Goal: Check status: Check status

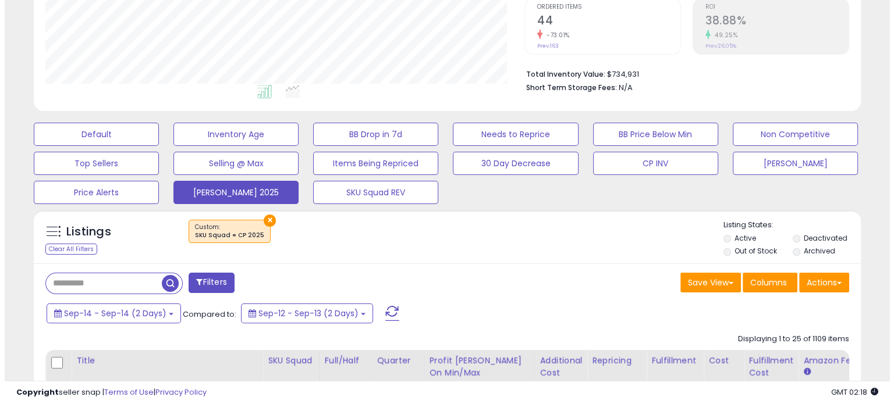
scroll to position [238, 478]
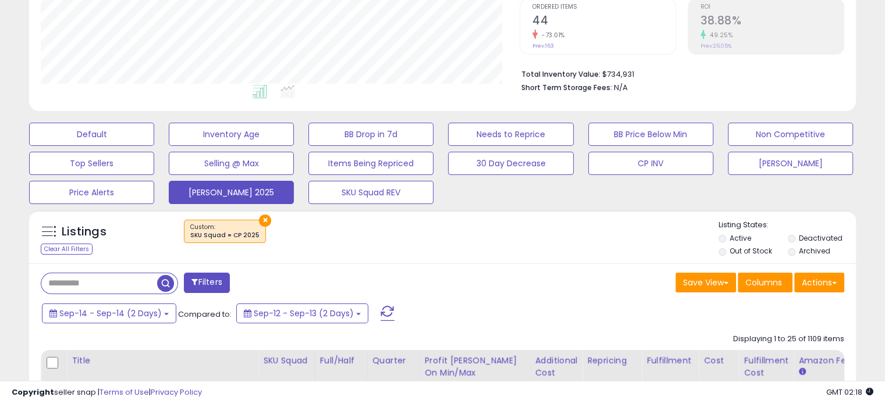
click at [380, 311] on span at bounding box center [387, 313] width 14 height 15
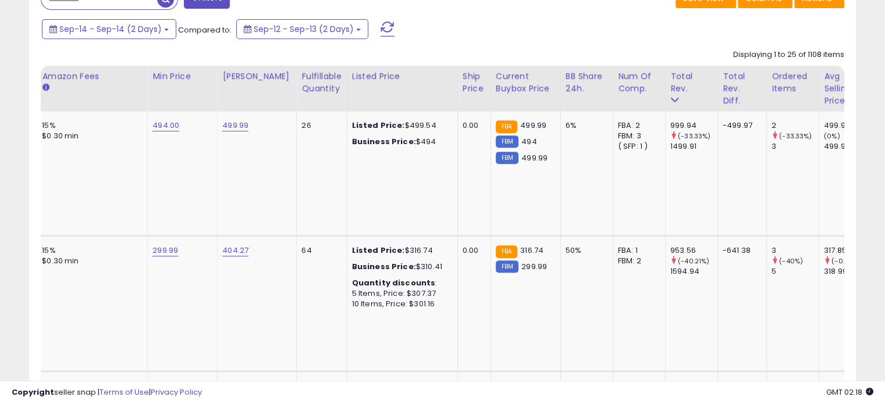
scroll to position [0, 0]
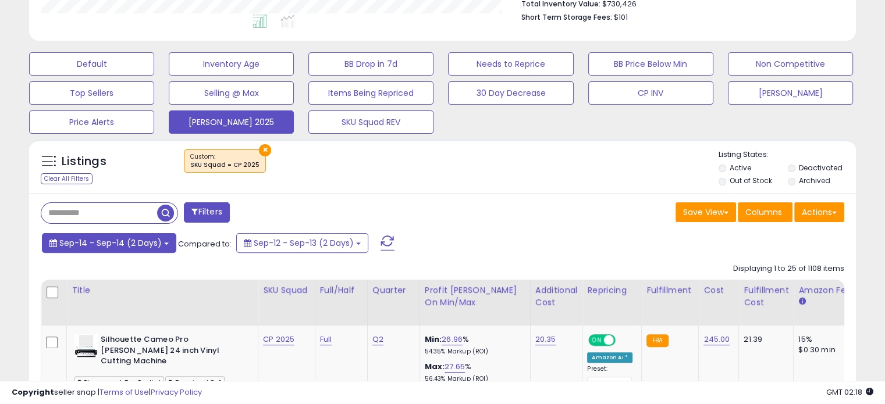
click at [165, 243] on b at bounding box center [166, 244] width 5 height 2
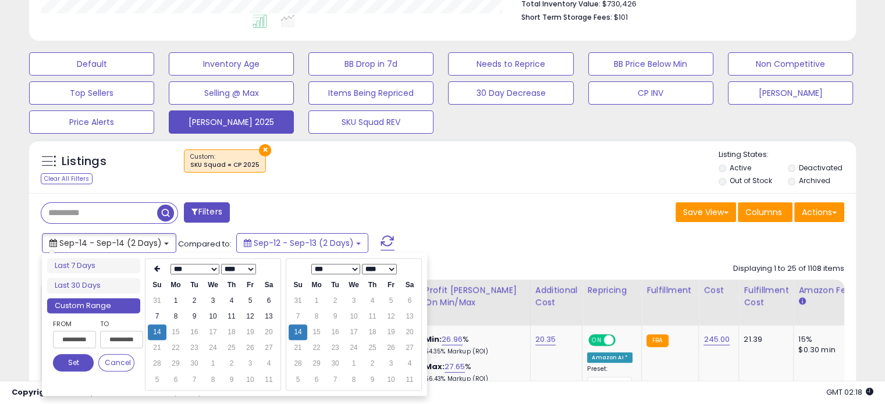
type input "**********"
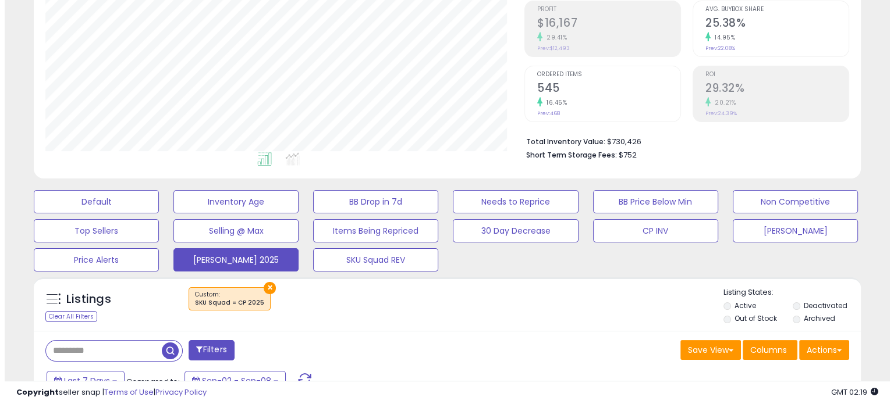
scroll to position [298, 0]
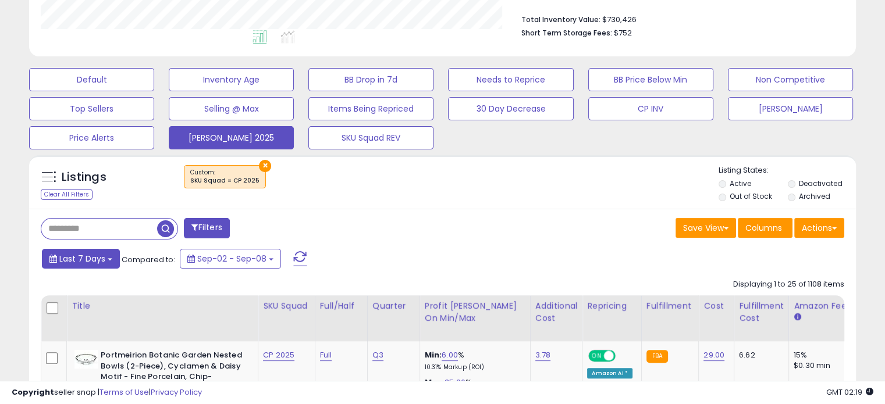
click at [101, 256] on span "Last 7 Days" at bounding box center [82, 259] width 46 height 12
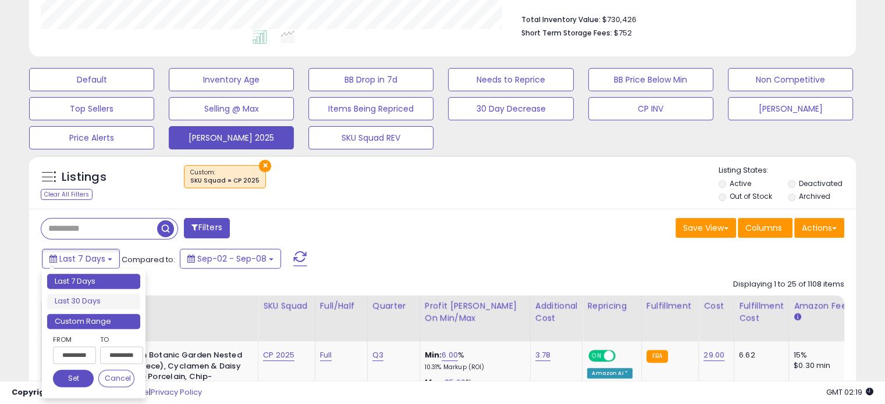
click at [120, 322] on li "Custom Range" at bounding box center [93, 322] width 93 height 16
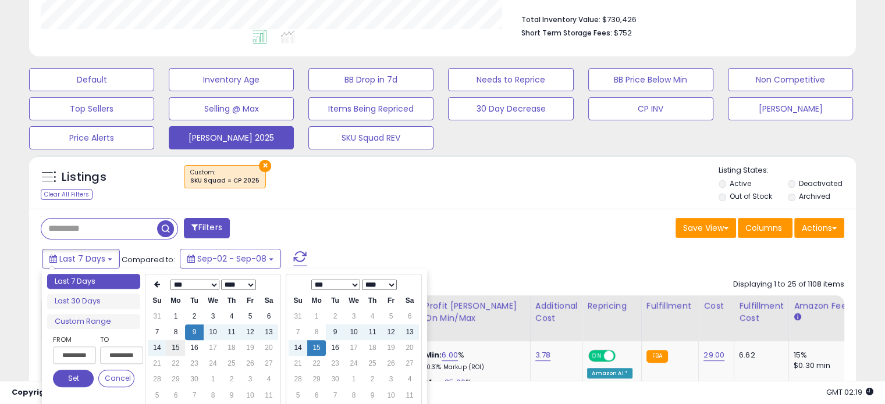
click at [184, 349] on td "15" at bounding box center [175, 348] width 19 height 16
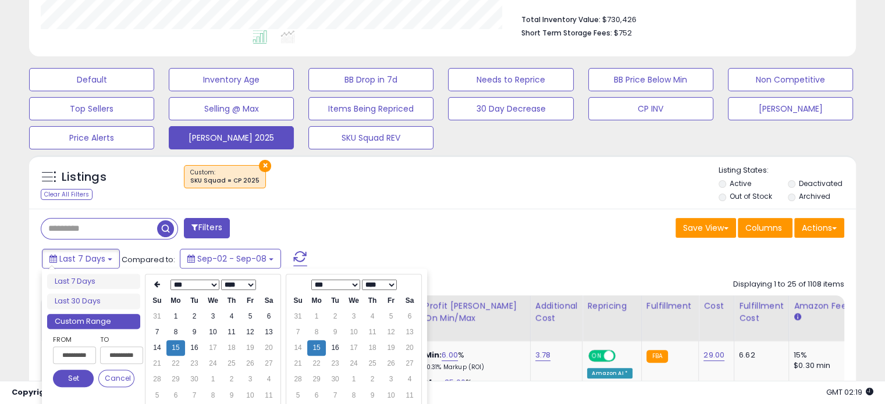
type input "**********"
click at [81, 383] on button "Set" at bounding box center [73, 378] width 41 height 17
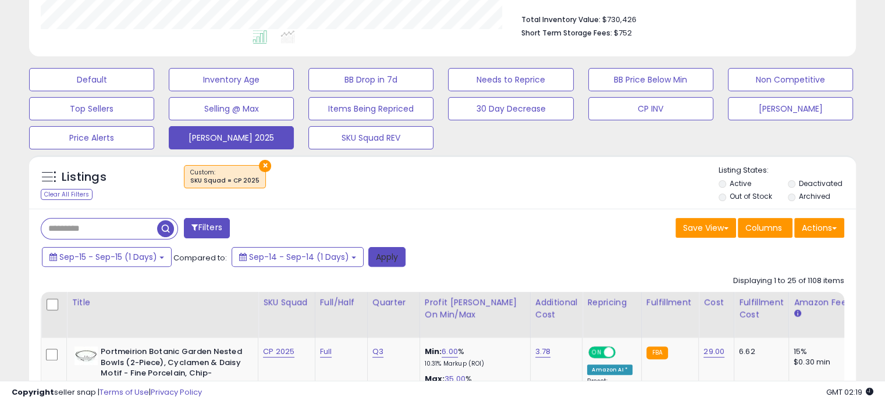
click at [392, 258] on button "Apply" at bounding box center [386, 257] width 37 height 20
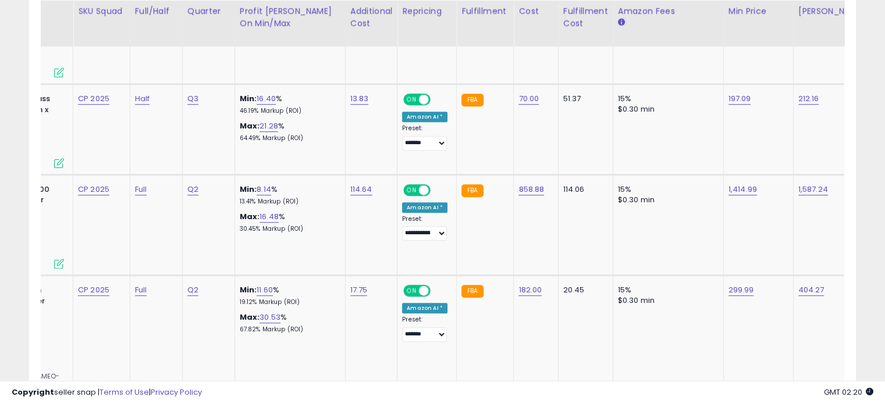
scroll to position [0, 0]
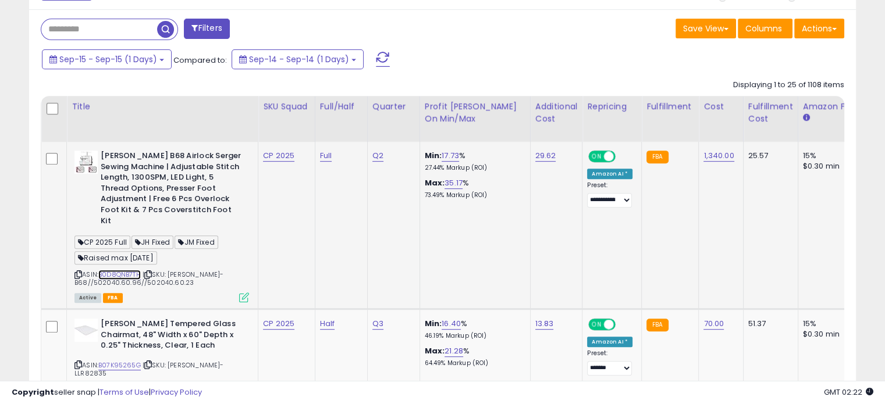
click at [128, 270] on link "B0D8QNB7TH" at bounding box center [119, 275] width 42 height 10
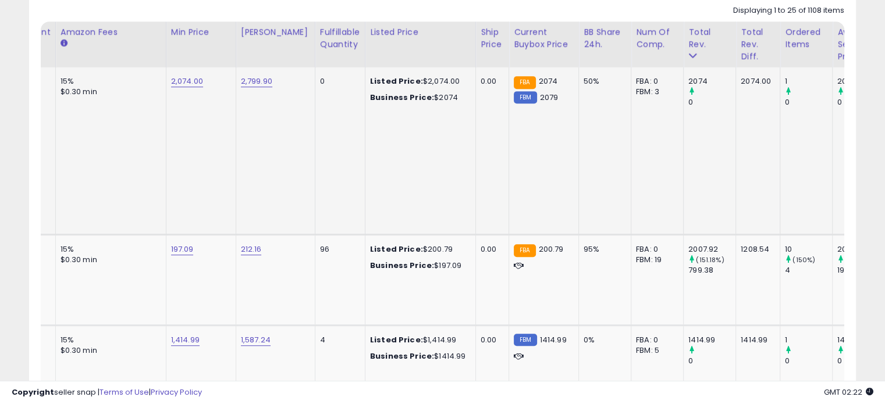
click at [447, 173] on td "Listed Price: $2,074.00 Business Price: $2074" at bounding box center [420, 150] width 111 height 167
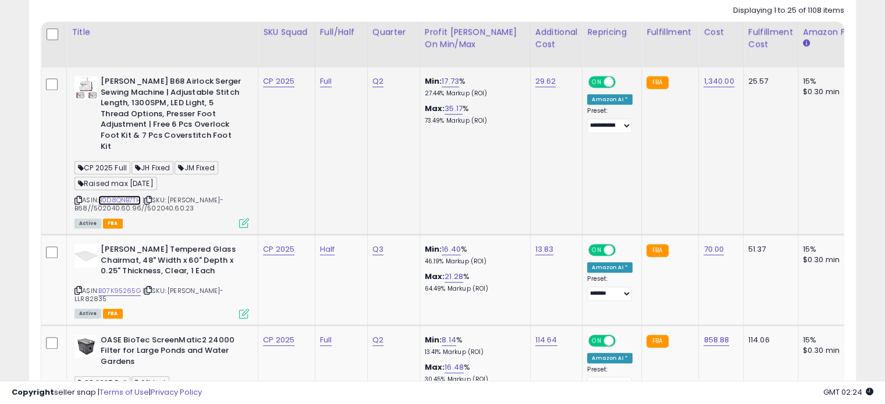
click at [125, 195] on link "B0D8QNB7TH" at bounding box center [119, 200] width 42 height 10
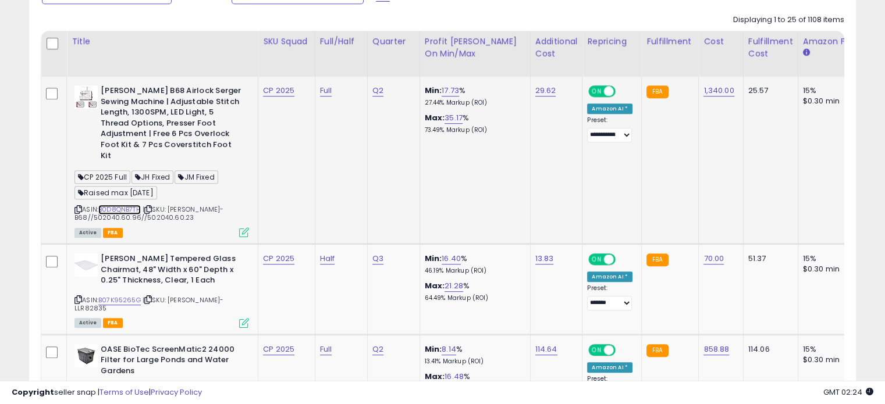
scroll to position [277, 0]
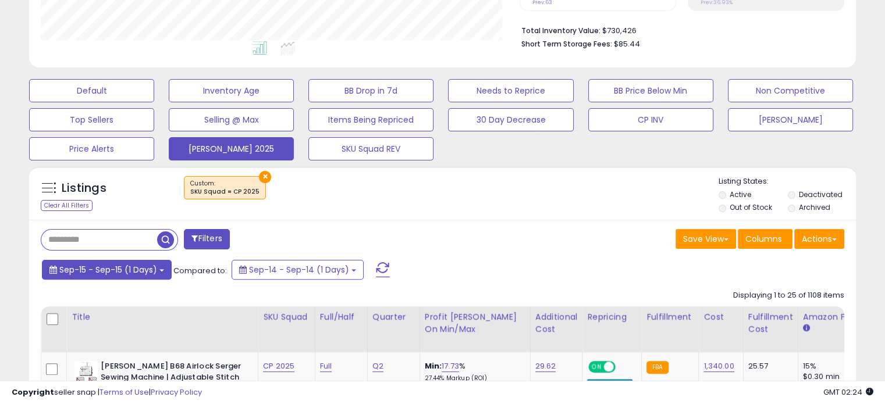
click at [142, 271] on span "Sep-15 - Sep-15 (1 Days)" at bounding box center [108, 270] width 98 height 12
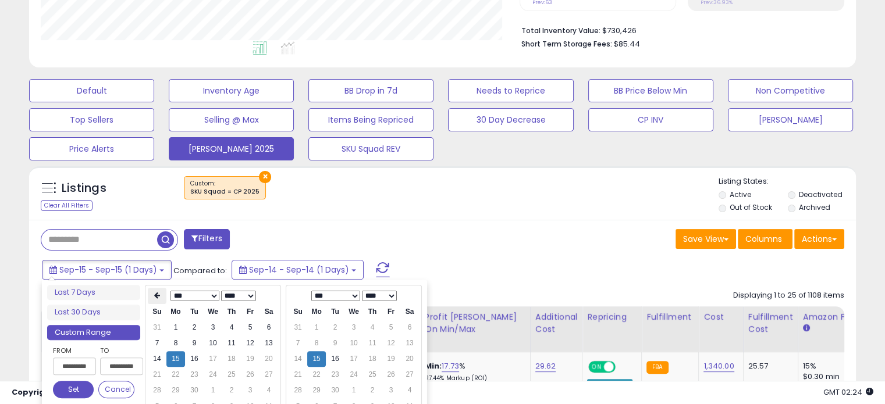
click at [160, 295] on th at bounding box center [157, 296] width 19 height 16
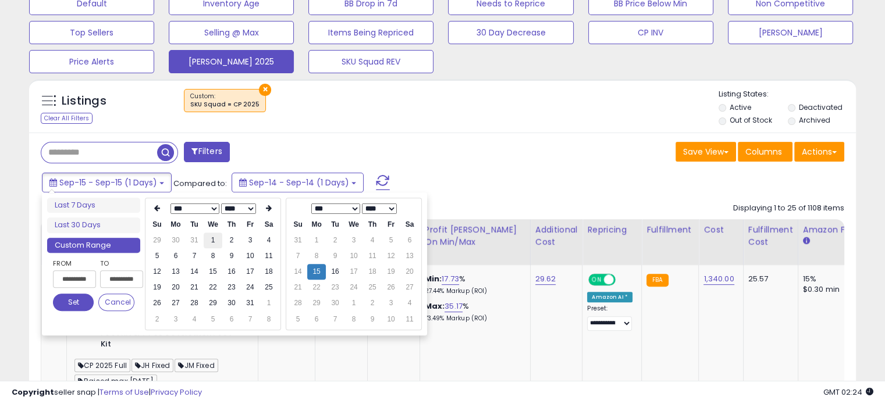
click at [209, 244] on td "1" at bounding box center [213, 241] width 19 height 16
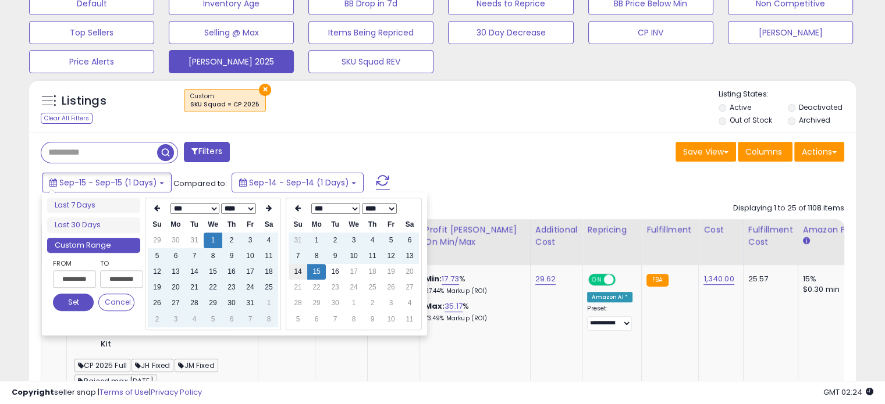
type input "**********"
click at [73, 298] on button "Set" at bounding box center [73, 302] width 41 height 17
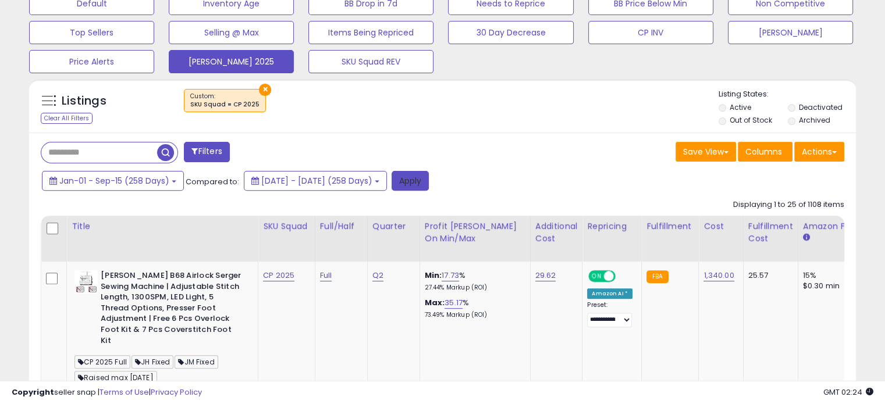
click at [429, 179] on button "Apply" at bounding box center [410, 181] width 37 height 20
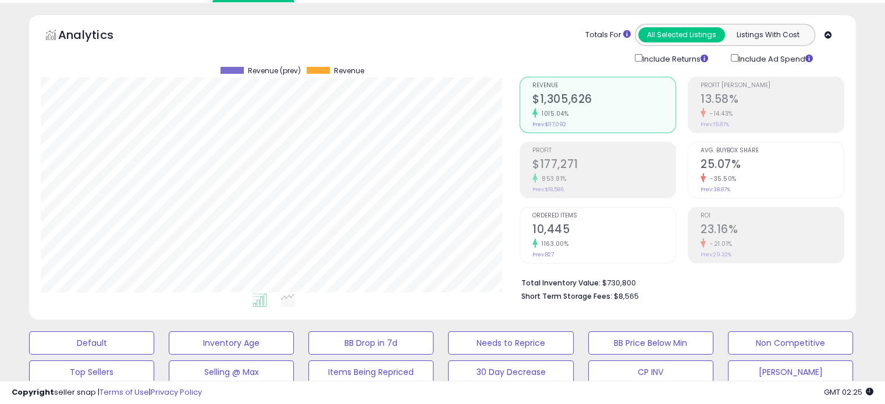
scroll to position [30, 0]
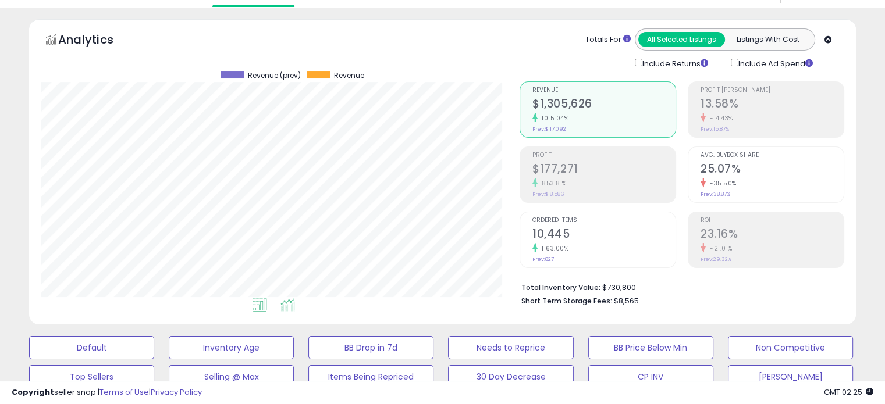
click at [292, 307] on icon at bounding box center [287, 304] width 15 height 13
click at [265, 307] on icon at bounding box center [259, 304] width 15 height 13
